Goal: Task Accomplishment & Management: Manage account settings

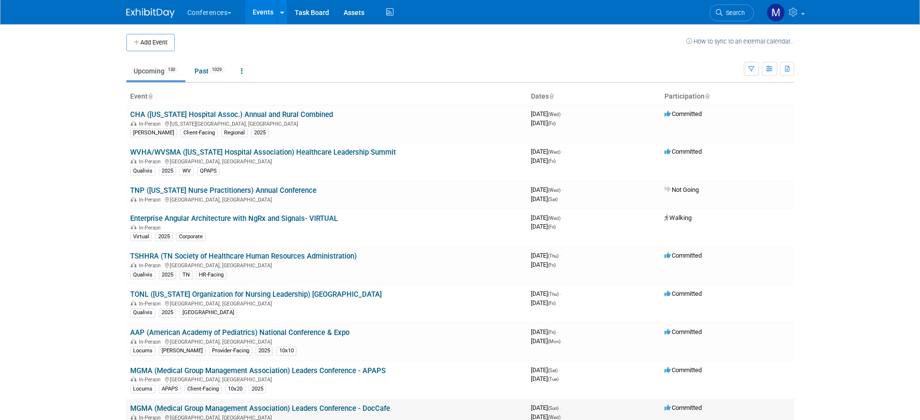
click at [373, 409] on link "MGMA (Medical Group Management Association) Leaders Conference - DocCafe" at bounding box center [260, 408] width 260 height 9
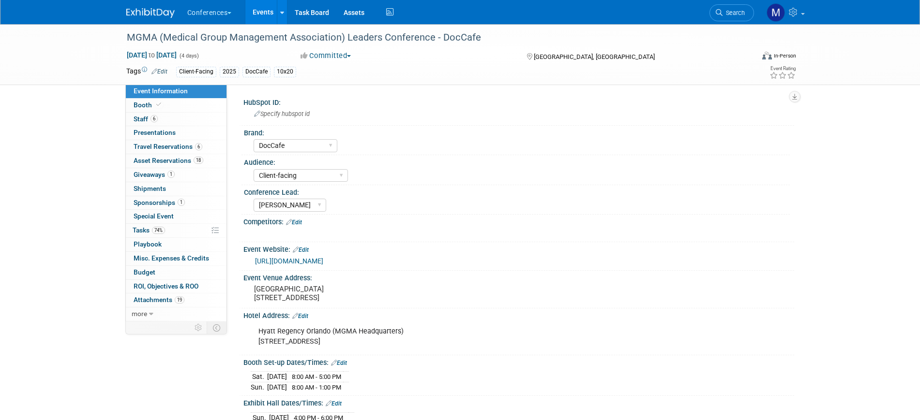
select select "DocCafe"
select select "Client-facing"
select select "[PERSON_NAME]"
click at [93, 199] on div "MGMA (Medical Group Management Association) Leaders Conference - DocCafe [DATE]…" at bounding box center [460, 394] width 920 height 741
